Goal: Task Accomplishment & Management: Manage account settings

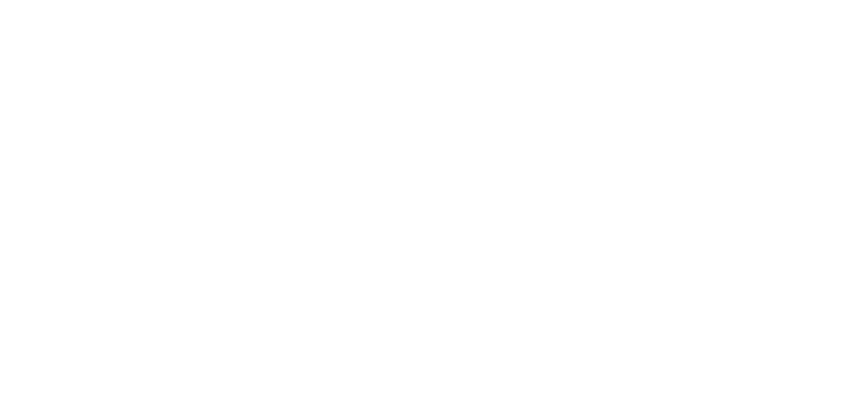
click at [0, 328] on html at bounding box center [434, 202] width 868 height 405
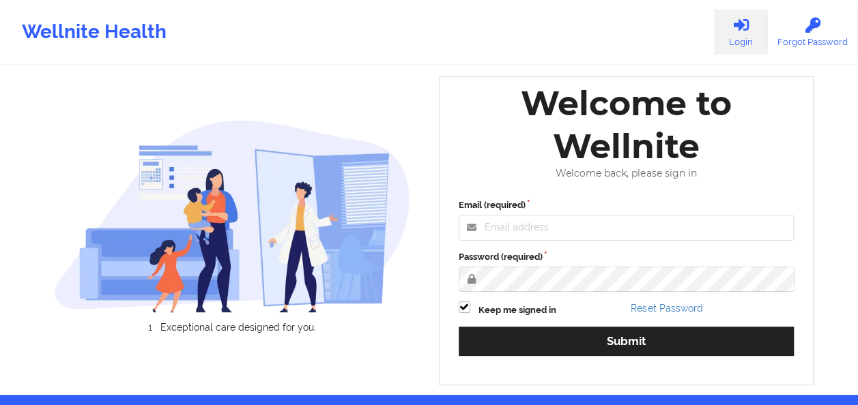
click at [0, 328] on html "Wellnite Health Login Forgot Password Exceptional care designed for you. Loadin…" at bounding box center [429, 202] width 858 height 405
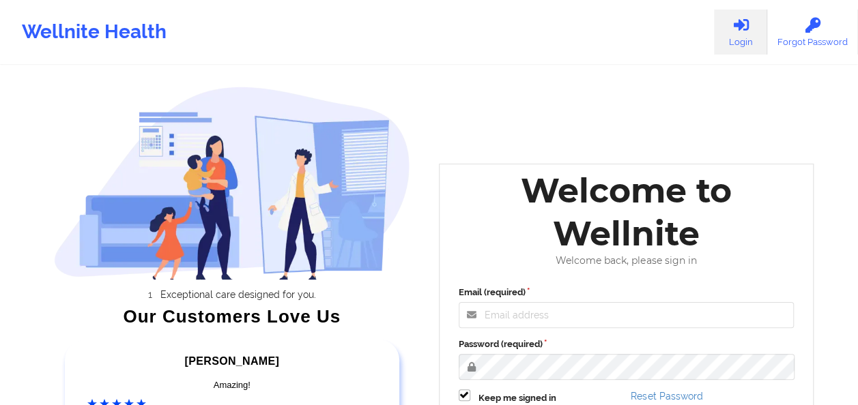
click at [740, 38] on link "Login" at bounding box center [740, 32] width 53 height 45
click at [547, 315] on input "Email (required)" at bounding box center [627, 315] width 336 height 26
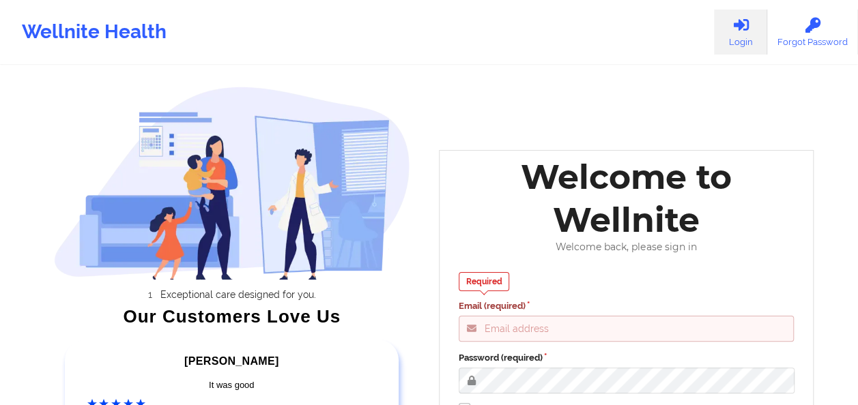
click at [517, 334] on input "Email (required)" at bounding box center [627, 329] width 336 height 26
type input "[EMAIL_ADDRESS][DOMAIN_NAME]"
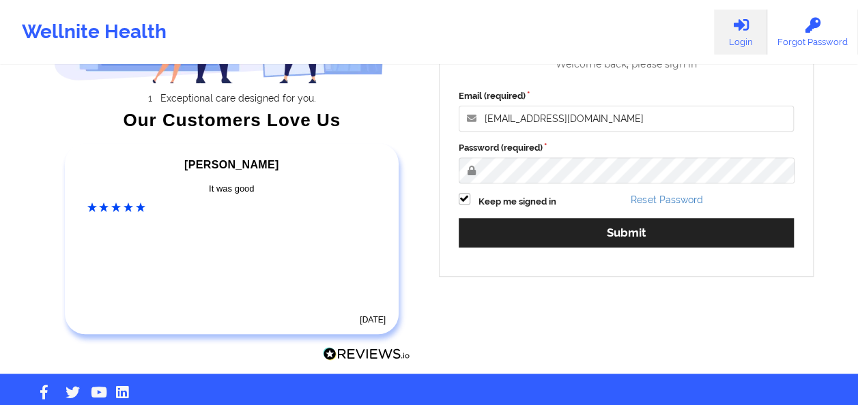
scroll to position [217, 0]
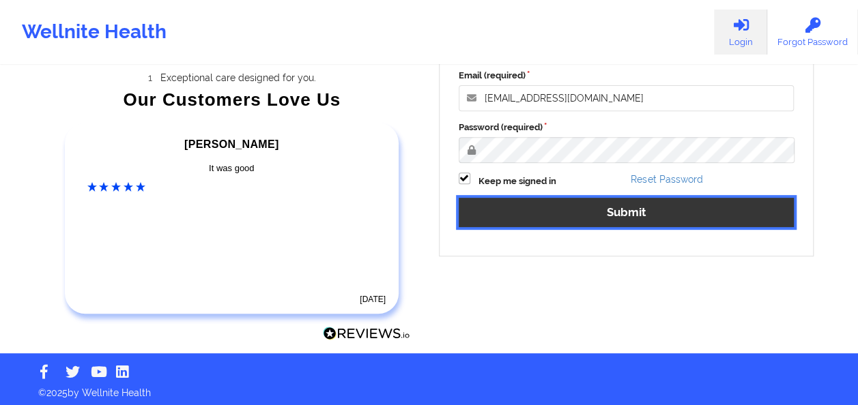
click at [538, 225] on button "Submit" at bounding box center [627, 212] width 336 height 29
click at [698, 212] on button "Submit" at bounding box center [627, 212] width 336 height 29
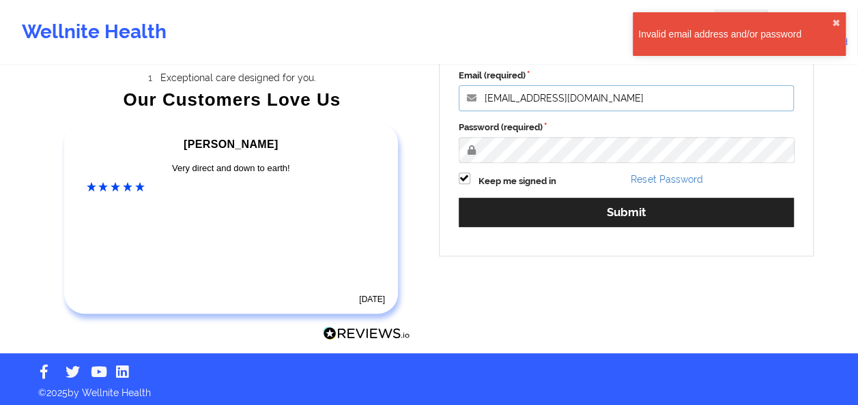
click at [613, 98] on input "[EMAIL_ADDRESS][DOMAIN_NAME]" at bounding box center [627, 98] width 336 height 26
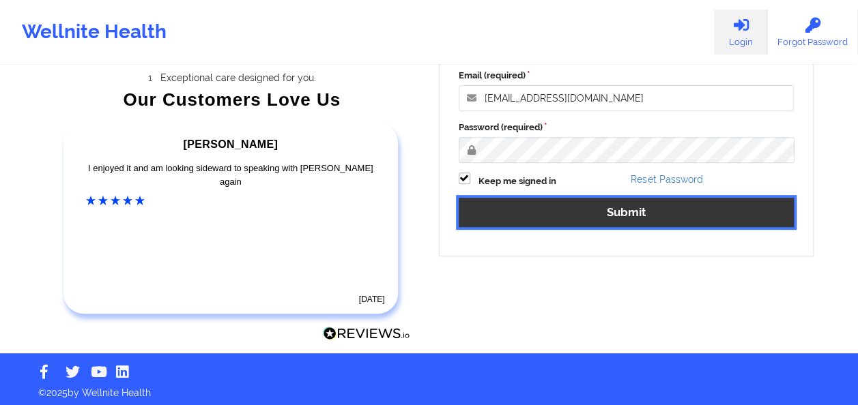
click at [588, 214] on button "Submit" at bounding box center [627, 212] width 336 height 29
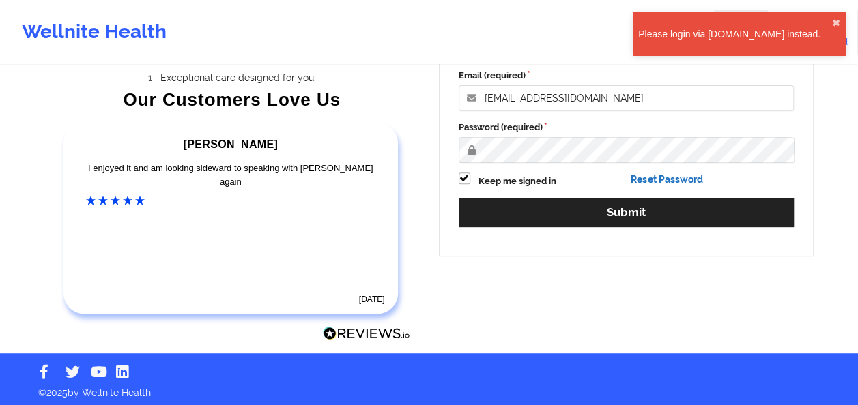
click at [671, 176] on link "Reset Password" at bounding box center [667, 179] width 72 height 11
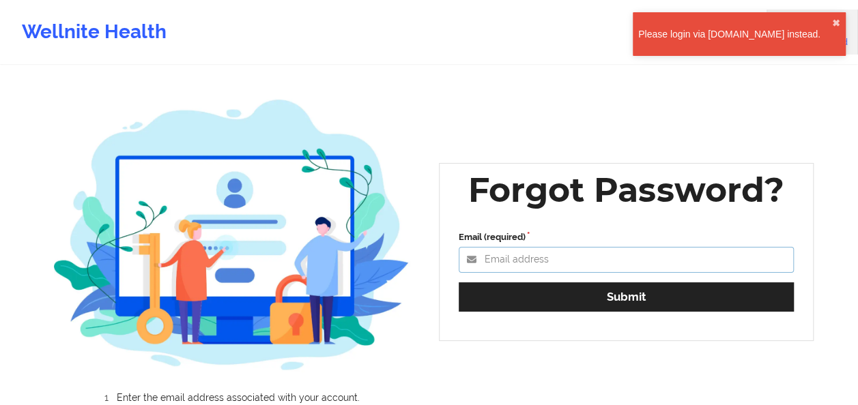
click at [563, 268] on input "Email (required)" at bounding box center [627, 260] width 336 height 26
type input "[EMAIL_ADDRESS][DOMAIN_NAME]"
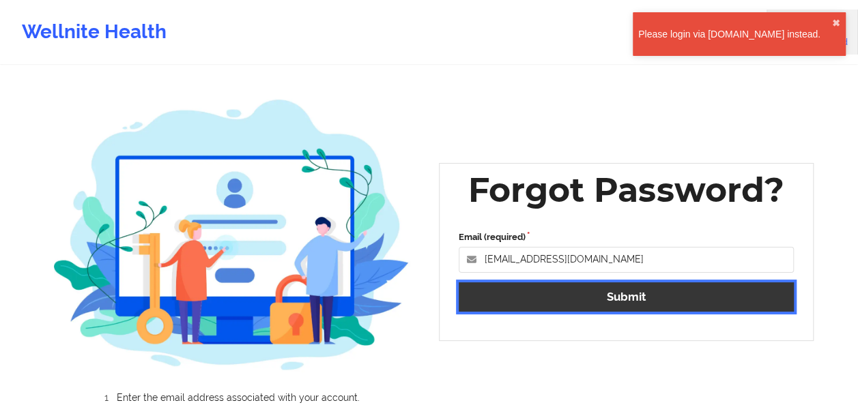
click at [581, 286] on button "Submit" at bounding box center [627, 297] width 336 height 29
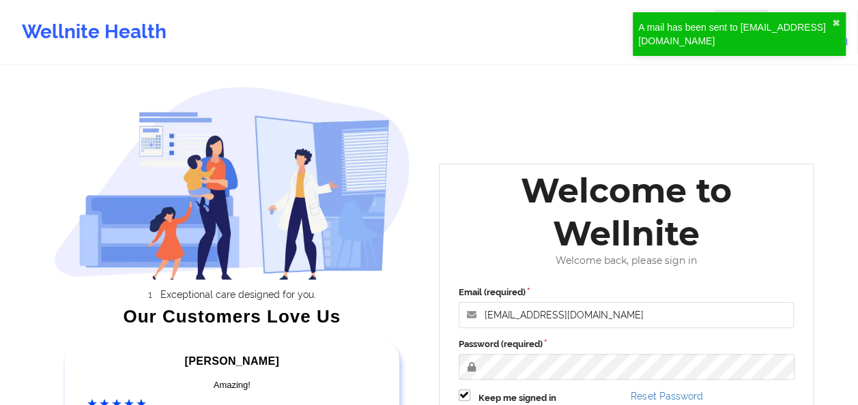
click at [828, 14] on div "A mail has been sent to [EMAIL_ADDRESS][DOMAIN_NAME] ✖︎" at bounding box center [739, 34] width 213 height 44
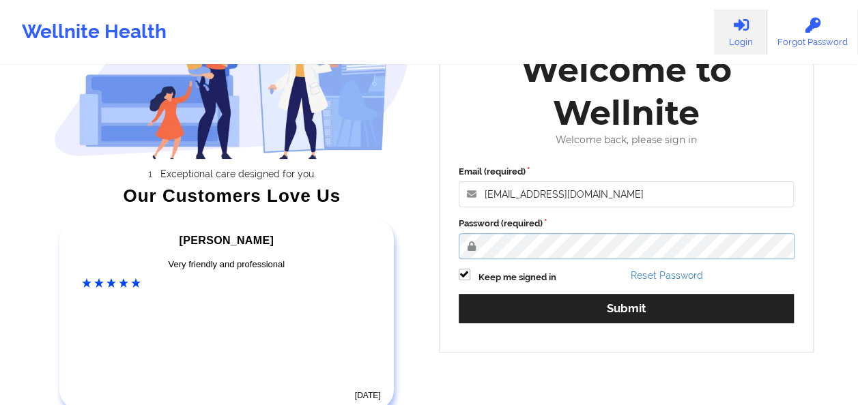
scroll to position [130, 0]
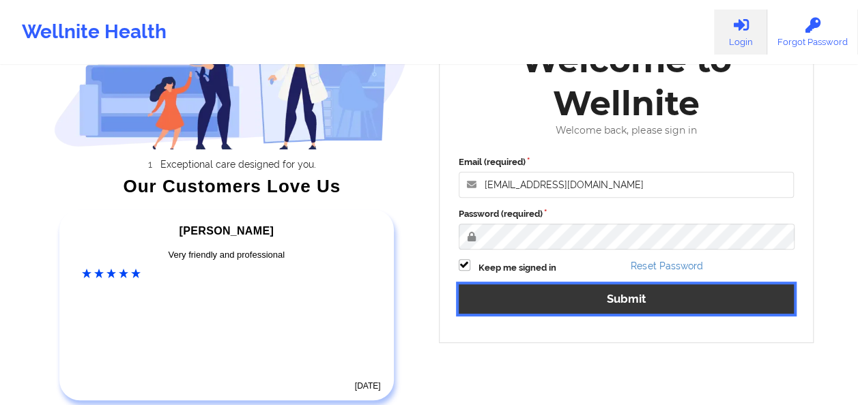
click at [695, 292] on button "Submit" at bounding box center [627, 299] width 336 height 29
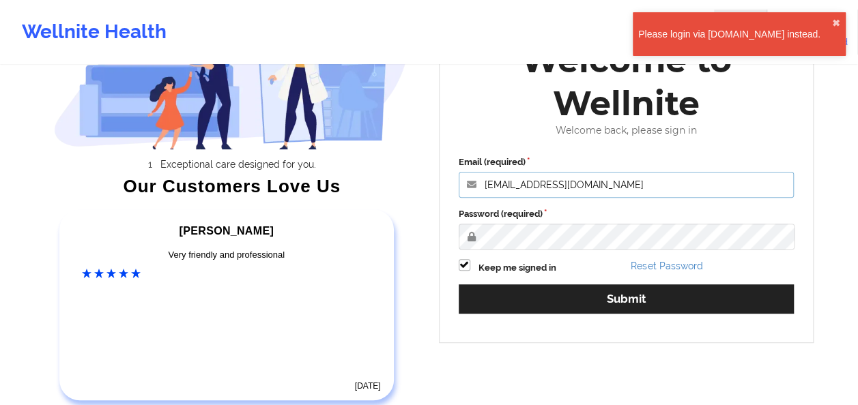
click at [623, 186] on input "[EMAIL_ADDRESS][DOMAIN_NAME]" at bounding box center [627, 185] width 336 height 26
type input "[EMAIL_ADDRESS][DOMAIN_NAME]"
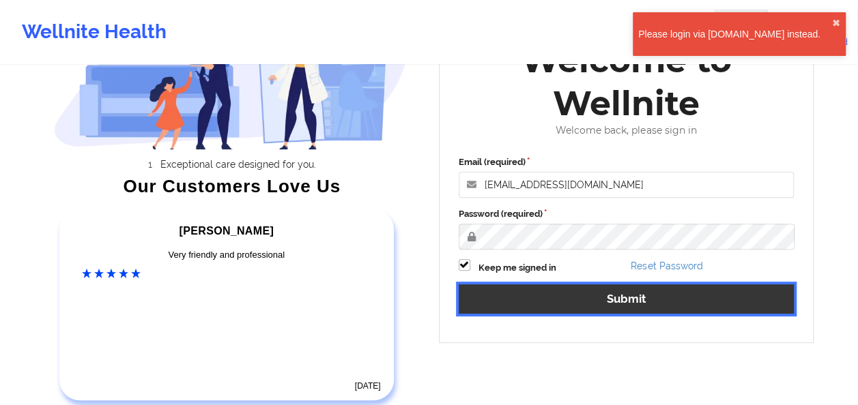
click at [685, 298] on button "Submit" at bounding box center [627, 299] width 336 height 29
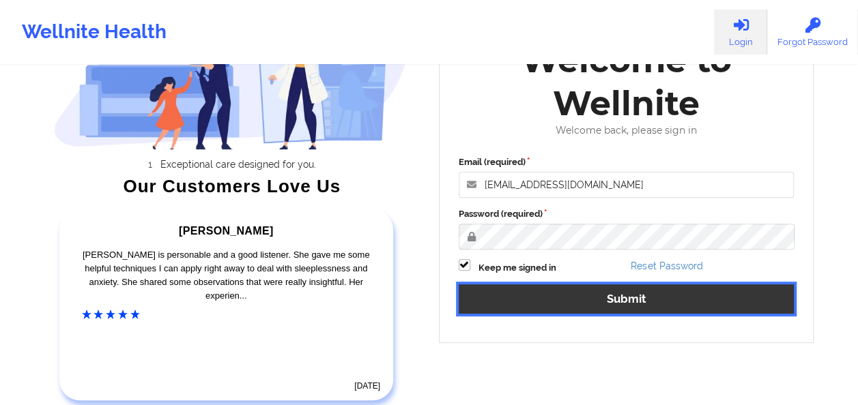
click at [632, 299] on button "Submit" at bounding box center [627, 299] width 336 height 29
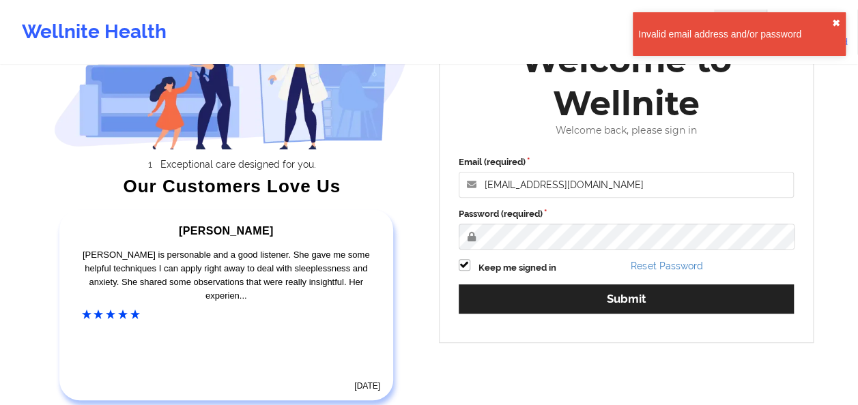
click at [833, 20] on button "✖︎" at bounding box center [836, 23] width 8 height 11
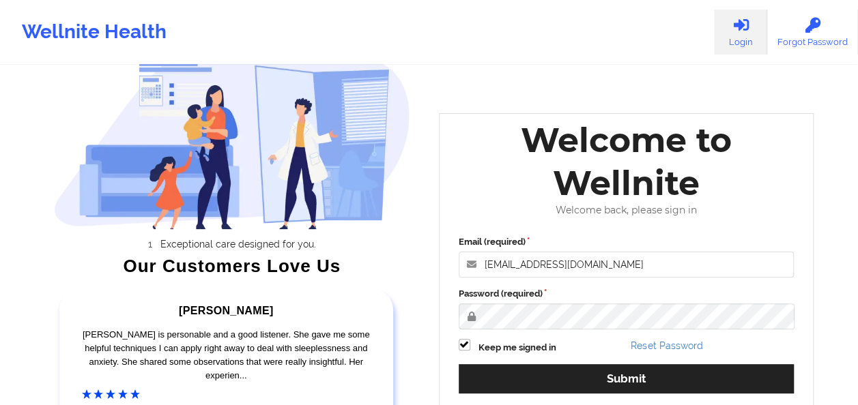
scroll to position [0, 0]
